Goal: Transaction & Acquisition: Purchase product/service

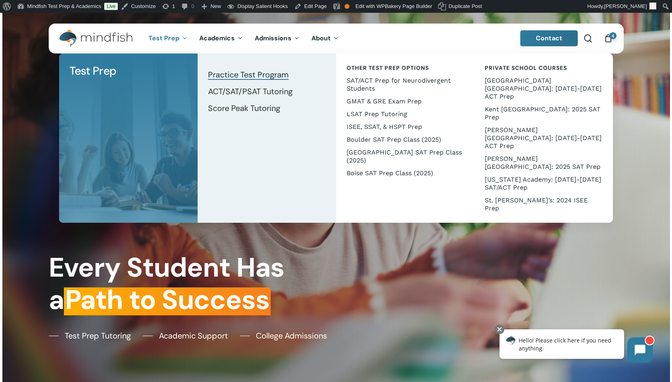
click at [238, 77] on span "Practice Test Program" at bounding box center [248, 74] width 81 height 10
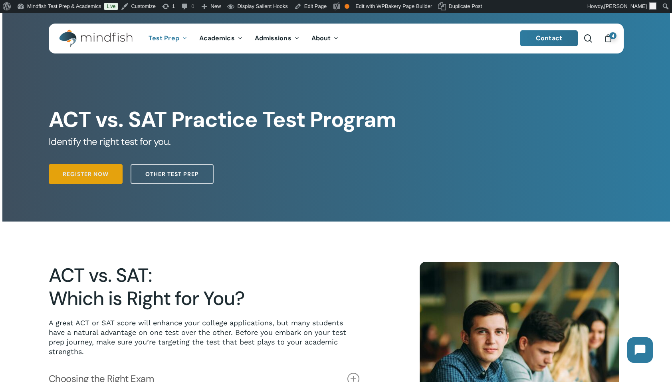
click at [79, 174] on span "Register Now" at bounding box center [86, 174] width 46 height 8
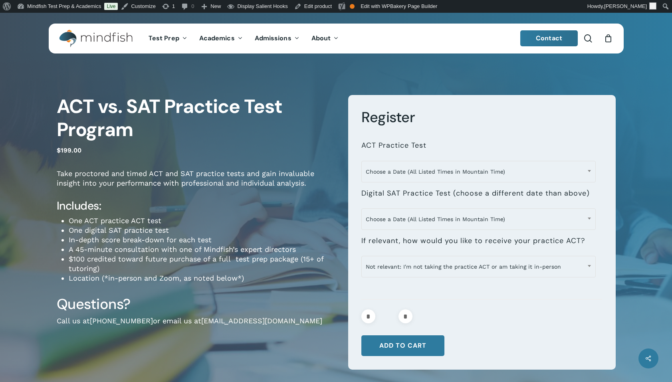
click at [611, 39] on div "4" at bounding box center [612, 36] width 9 height 9
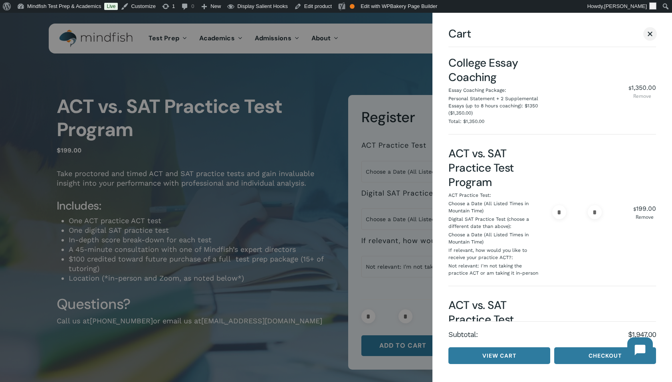
click at [641, 94] on link "Remove" at bounding box center [643, 96] width 28 height 5
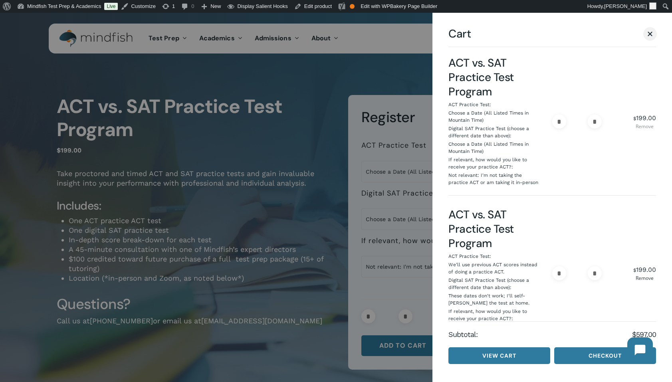
click at [644, 126] on link "Remove" at bounding box center [644, 126] width 23 height 5
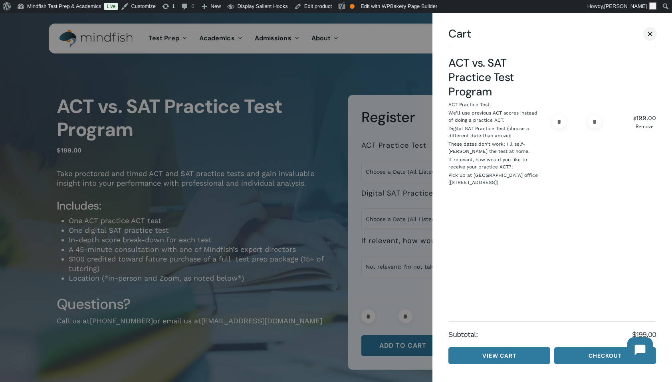
click at [643, 127] on link "Remove" at bounding box center [644, 126] width 23 height 5
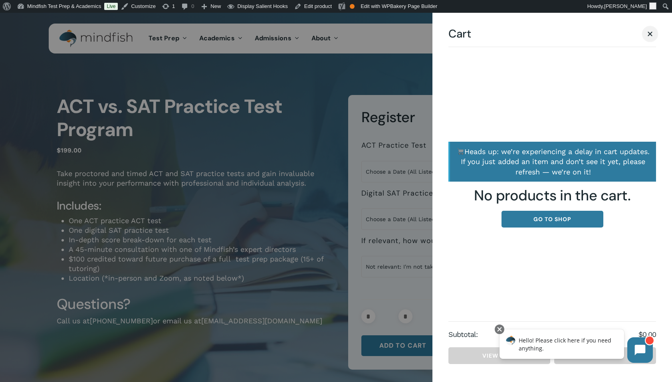
click at [650, 36] on span "Cart" at bounding box center [650, 34] width 8 height 6
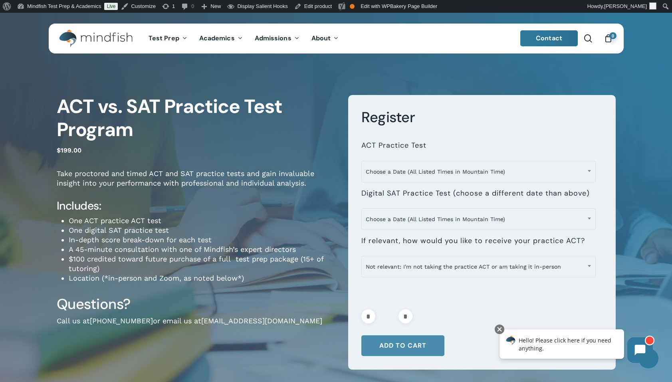
click at [389, 348] on button "Add to cart" at bounding box center [402, 345] width 83 height 21
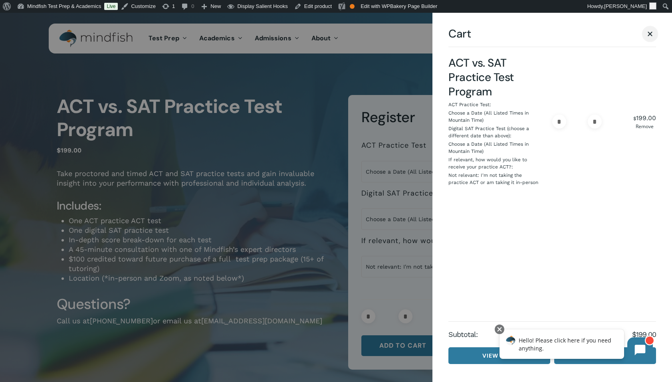
click at [651, 35] on span "Cart" at bounding box center [650, 34] width 5 height 5
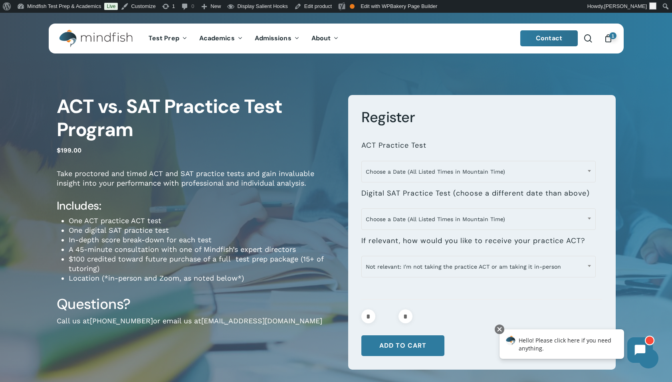
click at [607, 42] on icon "Cart" at bounding box center [608, 39] width 9 height 8
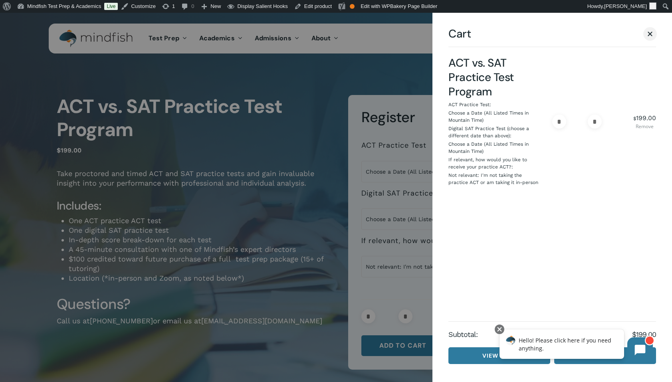
click at [641, 126] on link "Remove" at bounding box center [644, 126] width 23 height 5
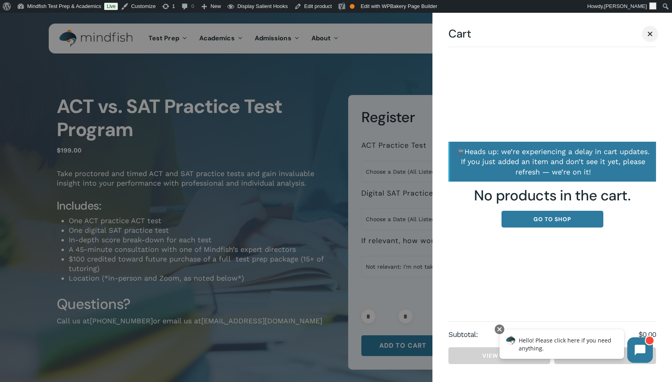
click at [649, 32] on span "Cart" at bounding box center [650, 34] width 8 height 6
